Goal: Task Accomplishment & Management: Use online tool/utility

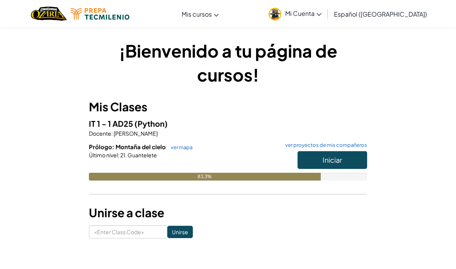
click at [325, 155] on span "Iniciar" at bounding box center [332, 159] width 19 height 9
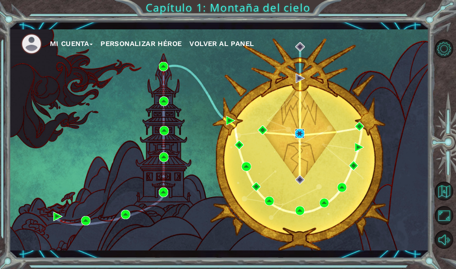
click at [299, 131] on img at bounding box center [299, 133] width 9 height 9
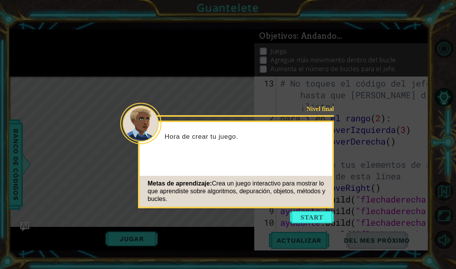
click at [326, 208] on div "Nivel final Hora de crear tu juego. Metas de aprendizaje: Crea un juego interac…" at bounding box center [236, 165] width 196 height 88
click at [312, 218] on button "Comenzar" at bounding box center [312, 217] width 44 height 12
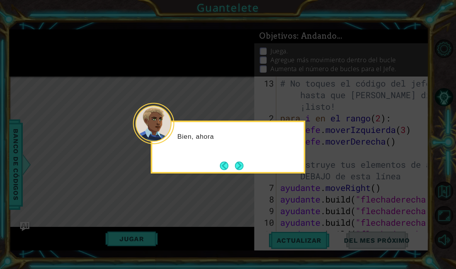
click at [243, 164] on button "Próximo" at bounding box center [239, 166] width 9 height 9
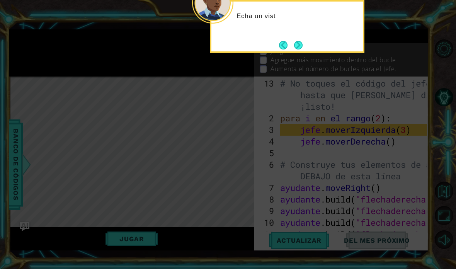
click at [297, 34] on div "Echa un vist" at bounding box center [288, 20] width 152 height 31
click at [295, 44] on button "Próximo" at bounding box center [298, 45] width 9 height 9
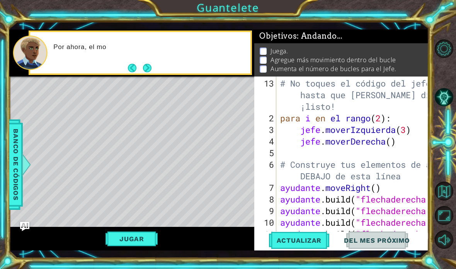
click at [164, 72] on div "Por ahora, el mo" at bounding box center [140, 52] width 220 height 41
click at [148, 65] on button "Próximo" at bounding box center [147, 68] width 9 height 9
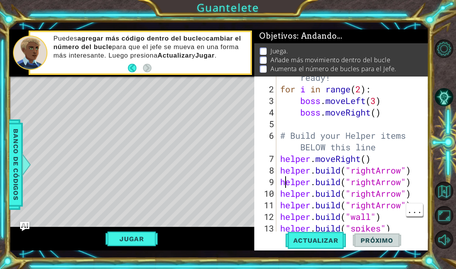
scroll to position [35, 0]
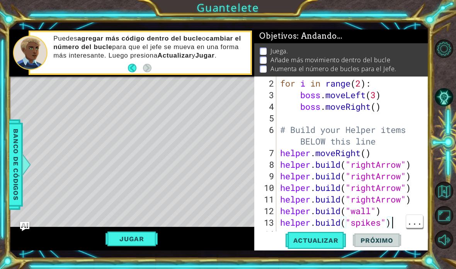
click at [396, 225] on div "for i in range ( 2 ) : boss . moveLeft ( 3 ) boss . moveRight ( ) # Build your …" at bounding box center [355, 171] width 152 height 186
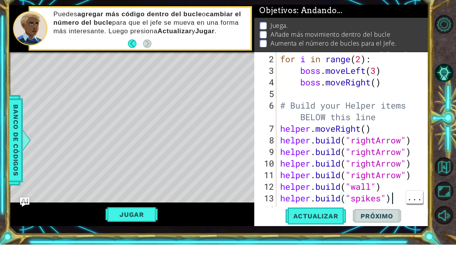
scroll to position [1, 0]
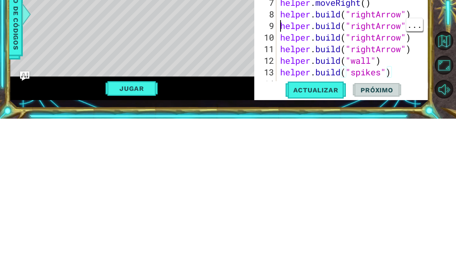
click at [280, 78] on div "for i in range ( 2 ) : boss . moveLeft ( 3 ) boss . moveRight ( ) # Build your …" at bounding box center [355, 171] width 152 height 186
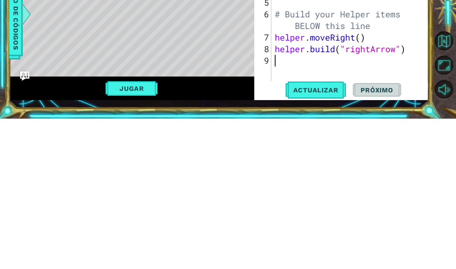
click at [443, 109] on div at bounding box center [446, 144] width 20 height 70
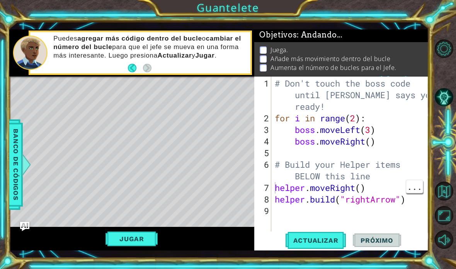
click at [277, 189] on div "# Don't touch the boss code until [PERSON_NAME] says you're ready! for i in ran…" at bounding box center [352, 182] width 158 height 209
click at [277, 186] on div "# Don't touch the boss code until [PERSON_NAME] says you're ready! for i in ran…" at bounding box center [352, 182] width 158 height 209
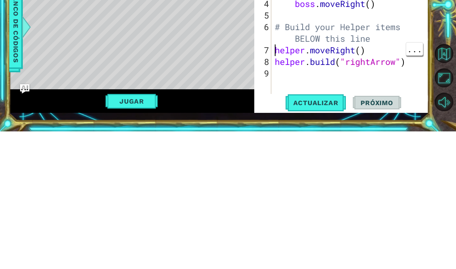
click at [19, 125] on span "Banco de códigos" at bounding box center [16, 165] width 12 height 80
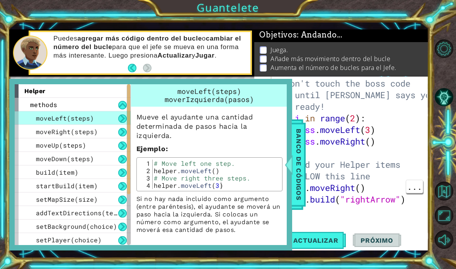
scroll to position [0, 0]
click at [404, 118] on div "# Don't touch the boss code until [PERSON_NAME] says you're ready! for i in ran…" at bounding box center [352, 182] width 158 height 209
click at [453, 78] on div at bounding box center [446, 144] width 20 height 215
click at [448, 74] on div at bounding box center [446, 144] width 20 height 215
click at [296, 169] on span "Banco de códigos" at bounding box center [299, 165] width 12 height 80
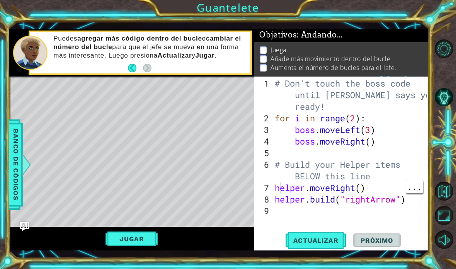
click at [278, 186] on div "# Don't touch the boss code until [PERSON_NAME] says you're ready! for i in ran…" at bounding box center [352, 182] width 158 height 209
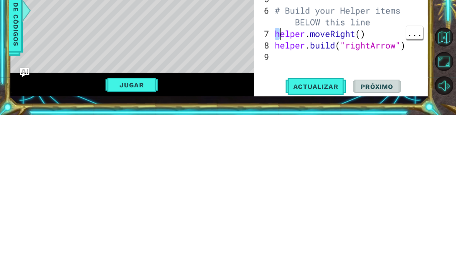
click at [277, 78] on div "# Don't touch the boss code until [PERSON_NAME] says you're ready! for i in ran…" at bounding box center [352, 182] width 158 height 209
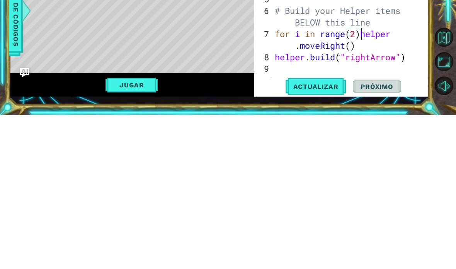
scroll to position [14, 19]
click at [445, 109] on div at bounding box center [446, 144] width 20 height 70
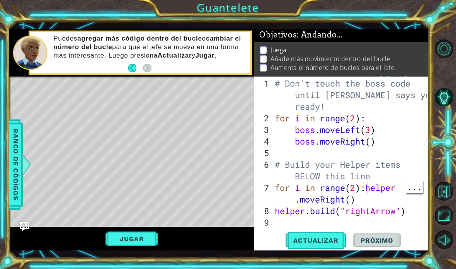
click at [369, 192] on div "# Don't touch the boss code until [PERSON_NAME] says you're ready! for i in ran…" at bounding box center [352, 182] width 158 height 209
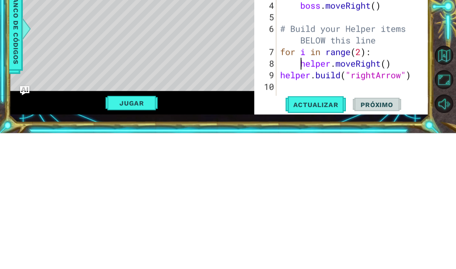
click at [452, 109] on div at bounding box center [446, 144] width 20 height 70
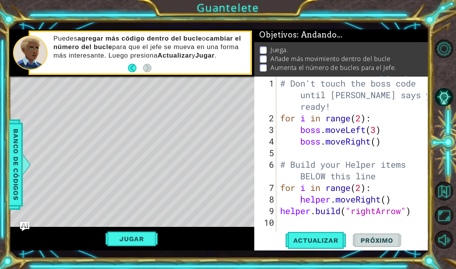
click at [328, 239] on span "Actualizar" at bounding box center [316, 241] width 61 height 8
click at [450, 34] on div "1 ההההההההההההההההההההההההההההההההההההההההההההההההההההההההההההההההההההההההההההה…" at bounding box center [228, 134] width 456 height 269
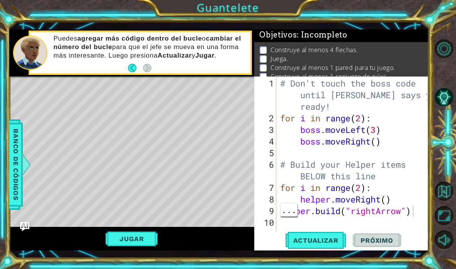
click at [416, 210] on div "# Don't touch the boss code until [PERSON_NAME] says you're ready! for i in ran…" at bounding box center [355, 182] width 153 height 209
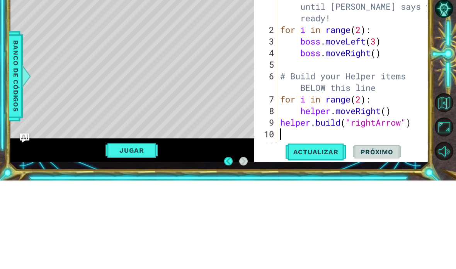
scroll to position [28, 0]
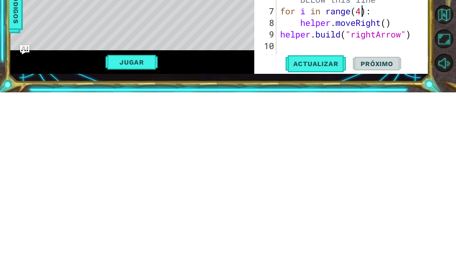
type textarea "abcde fg"
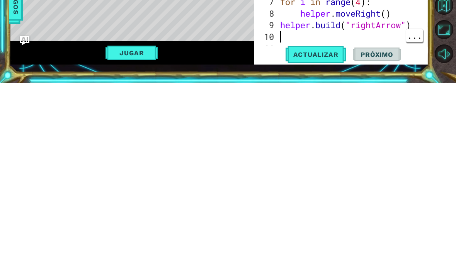
click at [449, 109] on div at bounding box center [446, 144] width 20 height 70
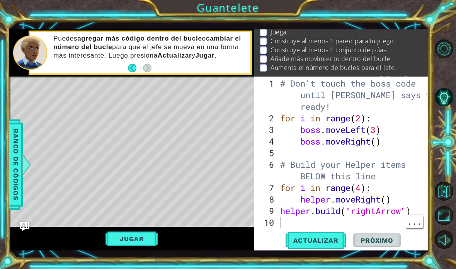
click at [324, 242] on span "Actualizar" at bounding box center [316, 241] width 61 height 8
click at [436, 17] on div "1 ההההההההההההההההההההההההההההההההההההההההההההההההההההההההההההההההההההההההההההה…" at bounding box center [228, 134] width 456 height 269
click at [147, 239] on button "Jugar" at bounding box center [132, 239] width 52 height 15
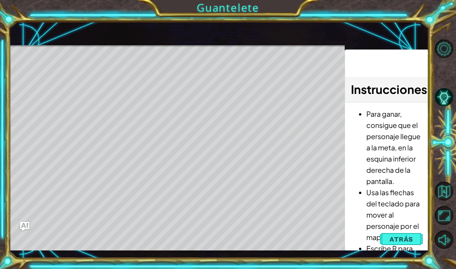
click at [405, 241] on span "Atrás" at bounding box center [402, 239] width 24 height 8
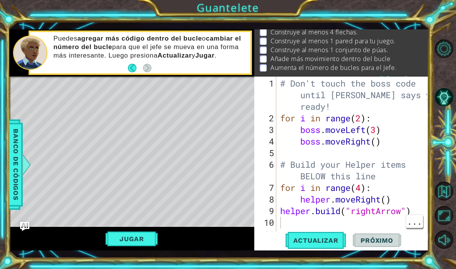
scroll to position [19, 0]
click at [282, 213] on div "# Don't touch the boss code until [PERSON_NAME] says you're ready! for i in ran…" at bounding box center [355, 182] width 153 height 209
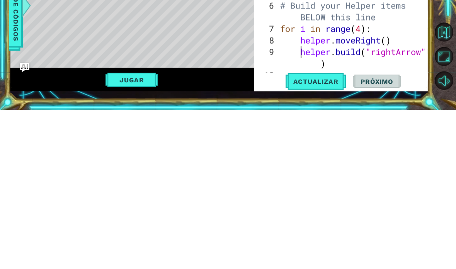
scroll to position [0, 0]
click at [453, 109] on div at bounding box center [446, 144] width 20 height 70
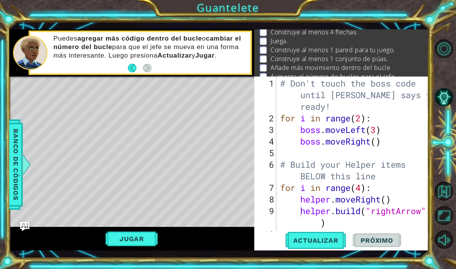
click at [333, 238] on span "Actualizar" at bounding box center [316, 241] width 61 height 8
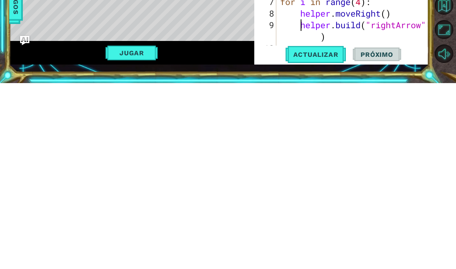
click at [135, 232] on button "Jugar" at bounding box center [132, 239] width 52 height 15
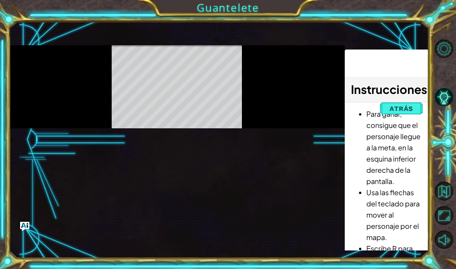
click at [417, 110] on button "Atrás" at bounding box center [401, 108] width 43 height 15
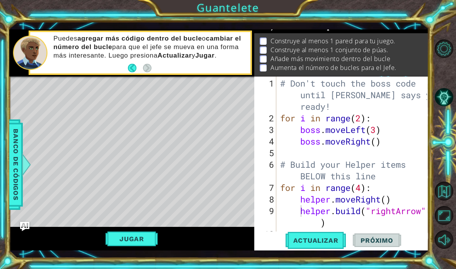
scroll to position [10, 0]
click at [333, 241] on span "Actualizar" at bounding box center [316, 241] width 61 height 8
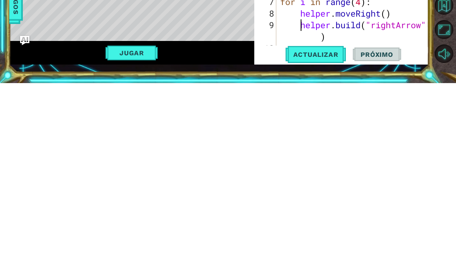
click at [328, 237] on span "Actualizar" at bounding box center [316, 241] width 61 height 8
click at [128, 232] on button "Jugar" at bounding box center [132, 239] width 52 height 15
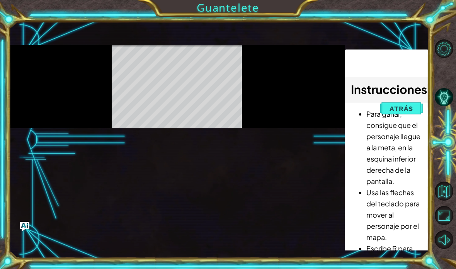
click at [274, 182] on div "helper methods moveLeft(steps) moveRight(steps) moveUp(steps) moveDown(steps) b…" at bounding box center [219, 140] width 420 height 222
click at [254, 111] on div at bounding box center [177, 86] width 336 height 83
click at [406, 110] on span "Atrás" at bounding box center [402, 109] width 24 height 8
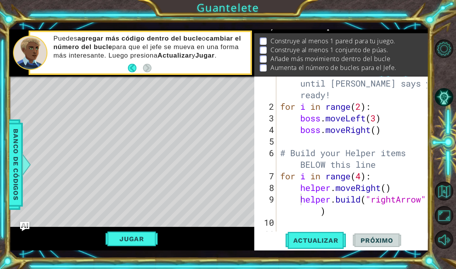
scroll to position [12, 0]
click at [383, 241] on span "Próximo" at bounding box center [377, 241] width 48 height 8
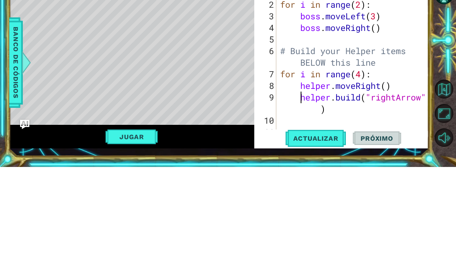
click at [444, 109] on div at bounding box center [446, 144] width 20 height 70
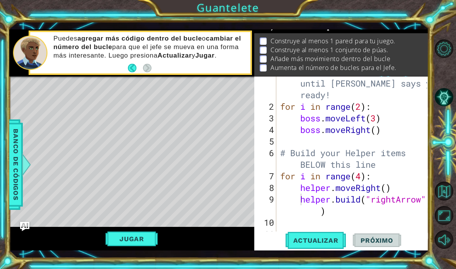
click at [131, 239] on button "Jugar" at bounding box center [132, 239] width 52 height 15
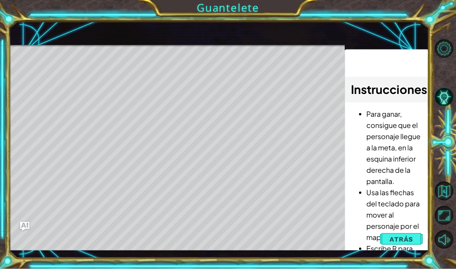
scroll to position [27, 0]
click at [435, 36] on div "1 ההההההההההההההההההההההההההההההההההההההההההההההההההההההההההההההההההההההההההההה…" at bounding box center [228, 134] width 456 height 269
click at [422, 30] on div "helper methods moveLeft(steps) moveRight(steps) moveUp(steps) moveDown(steps) b…" at bounding box center [219, 140] width 420 height 222
